Goal: Information Seeking & Learning: Learn about a topic

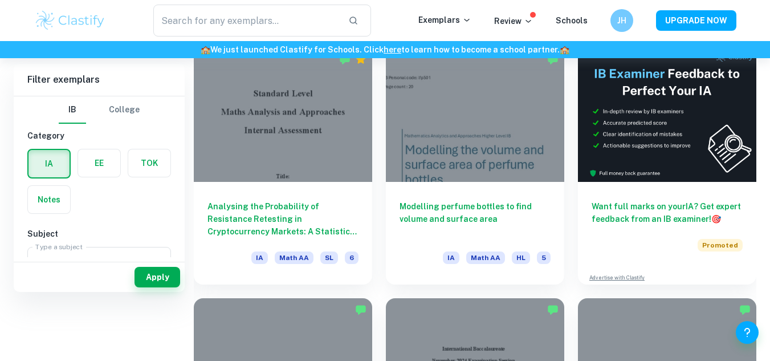
scroll to position [251, 0]
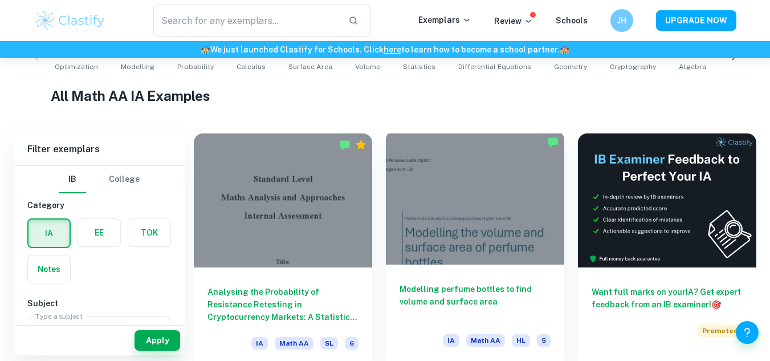
click at [513, 220] on div at bounding box center [475, 197] width 178 height 134
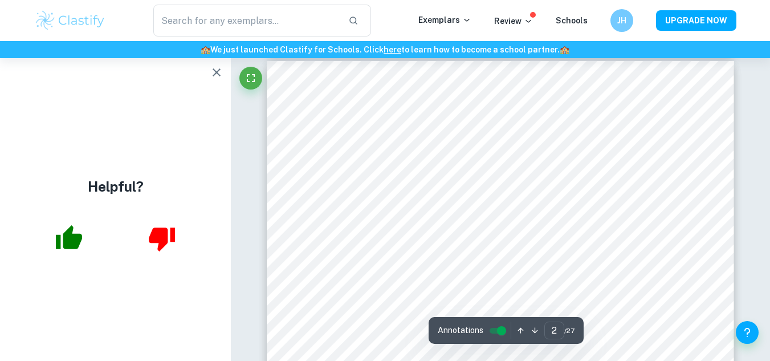
scroll to position [752, 0]
click at [218, 76] on icon "button" at bounding box center [217, 73] width 14 height 14
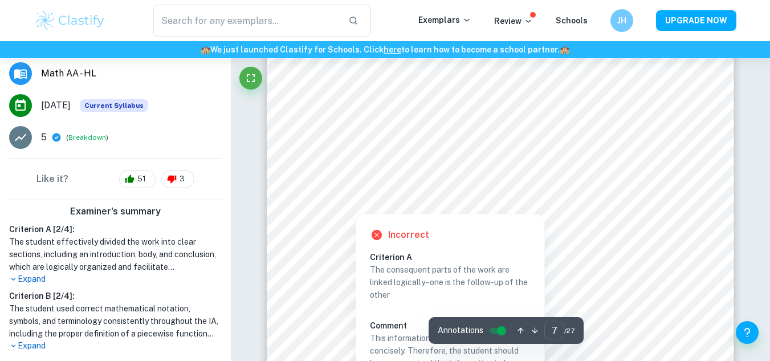
scroll to position [4512, 0]
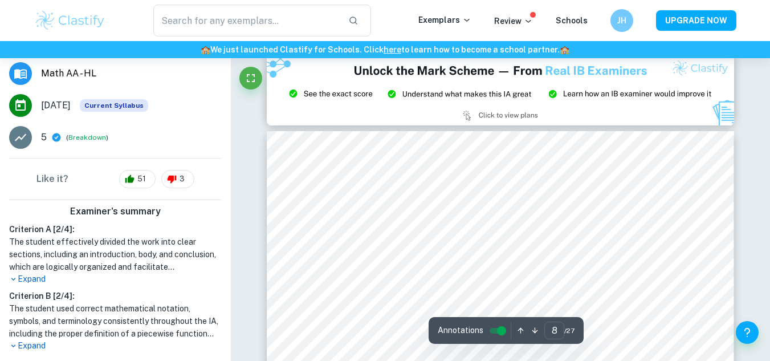
type input "9"
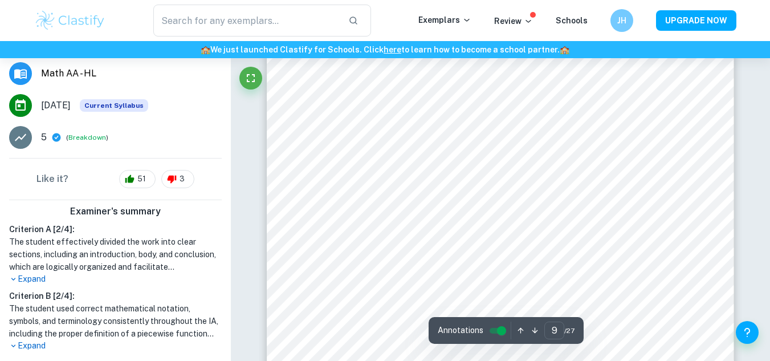
scroll to position [5788, 0]
